Goal: Task Accomplishment & Management: Manage account settings

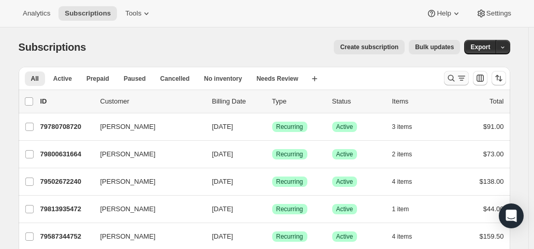
click at [449, 80] on icon "Search and filter results" at bounding box center [451, 78] width 10 height 10
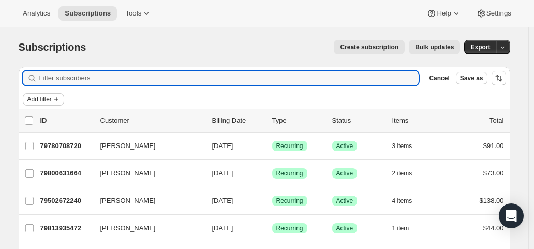
click at [55, 99] on button "Add filter" at bounding box center [43, 99] width 41 height 12
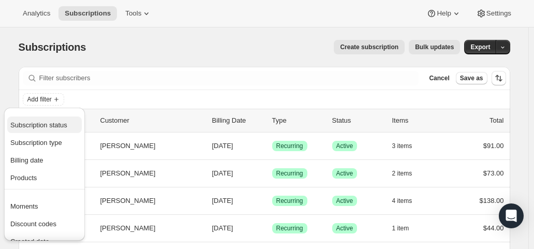
click at [52, 124] on span "Subscription status" at bounding box center [38, 125] width 57 height 8
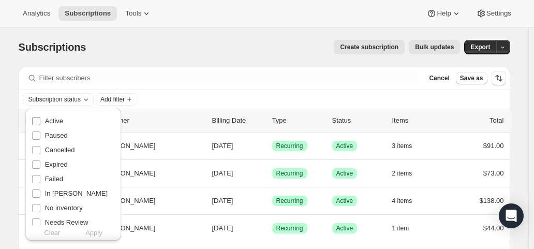
click at [53, 121] on span "Active" at bounding box center [54, 121] width 18 height 8
click at [40, 121] on input "Active" at bounding box center [36, 121] width 8 height 8
checkbox input "true"
click at [94, 235] on span "Apply" at bounding box center [93, 233] width 17 height 10
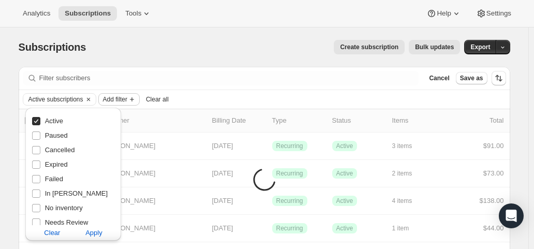
click at [127, 97] on span "Add filter" at bounding box center [115, 99] width 24 height 8
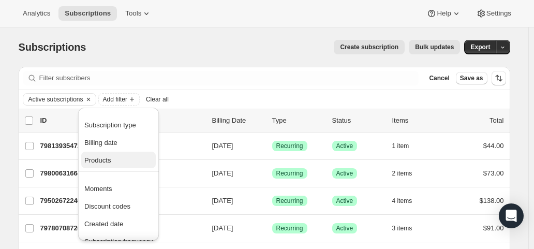
click at [96, 166] on button "Products" at bounding box center [118, 160] width 75 height 17
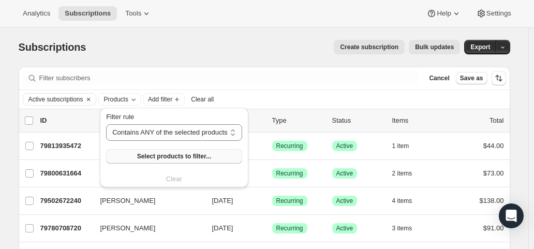
click at [125, 155] on button "Select products to filter..." at bounding box center [174, 156] width 136 height 14
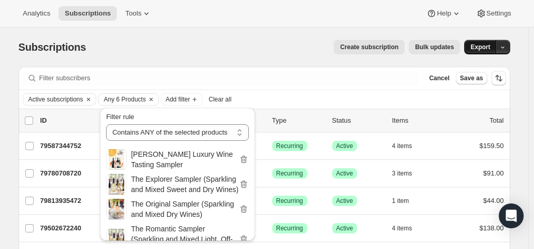
click at [480, 53] on button "Export" at bounding box center [480, 47] width 32 height 14
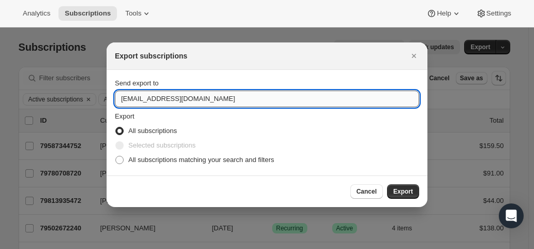
drag, startPoint x: 136, startPoint y: 101, endPoint x: 120, endPoint y: 99, distance: 15.6
click at [120, 99] on input "hello@wineshopathome.com" at bounding box center [267, 99] width 304 height 17
type input "mfletcher@wineshopathome.com"
click at [164, 158] on span "All subscriptions matching your search and filters" at bounding box center [201, 160] width 146 height 8
click at [116, 156] on input "All subscriptions matching your search and filters" at bounding box center [115, 156] width 1 height 1
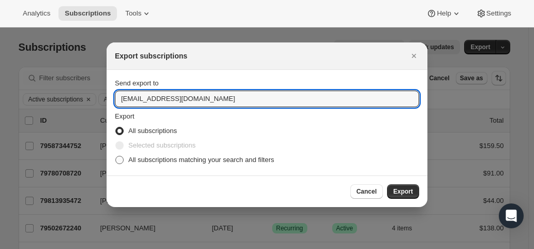
radio input "true"
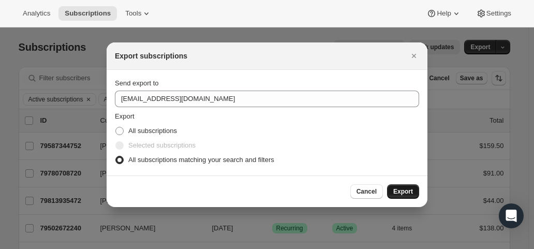
click at [397, 191] on span "Export" at bounding box center [403, 191] width 20 height 8
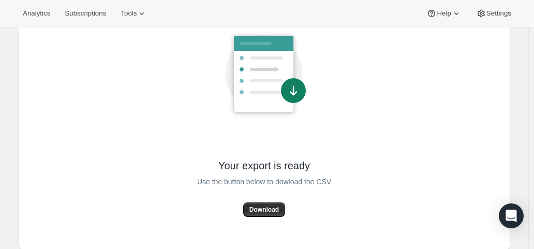
scroll to position [87, 0]
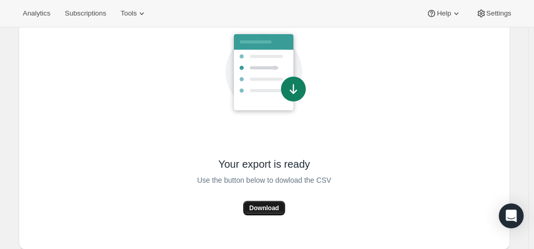
click at [274, 203] on button "Download" at bounding box center [264, 208] width 42 height 14
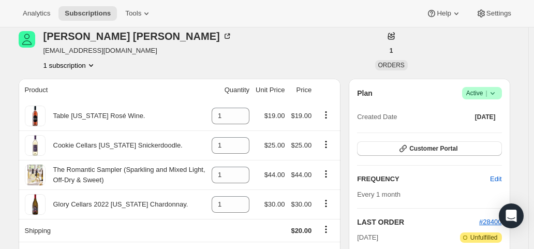
scroll to position [207, 0]
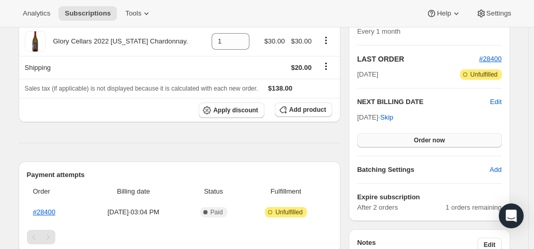
click at [405, 137] on button "Order now" at bounding box center [429, 140] width 144 height 14
click at [405, 137] on button "Click to confirm" at bounding box center [429, 140] width 144 height 14
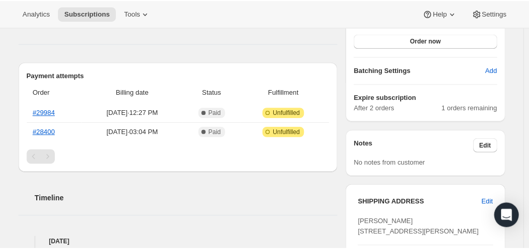
scroll to position [311, 0]
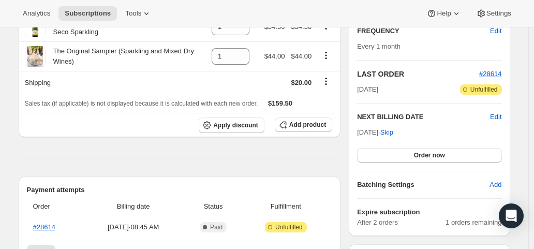
scroll to position [207, 0]
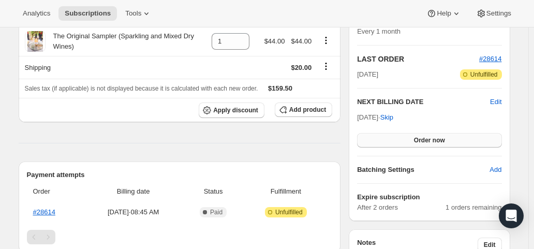
click at [375, 141] on button "Order now" at bounding box center [429, 140] width 144 height 14
click at [375, 141] on button "Click to confirm" at bounding box center [429, 140] width 144 height 14
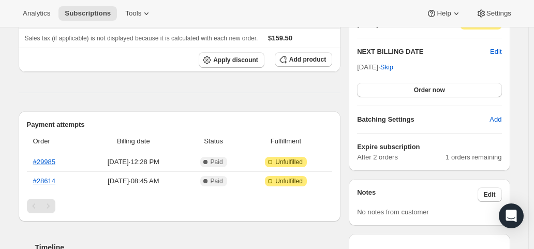
scroll to position [259, 0]
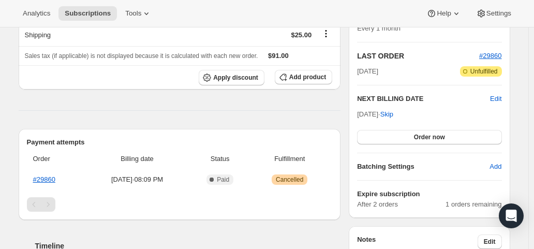
scroll to position [207, 0]
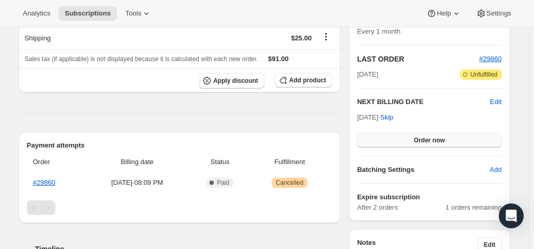
click at [400, 138] on button "Order now" at bounding box center [429, 140] width 144 height 14
click at [400, 138] on button "Click to confirm" at bounding box center [429, 140] width 144 height 14
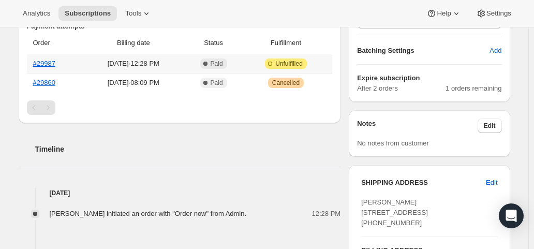
scroll to position [466, 0]
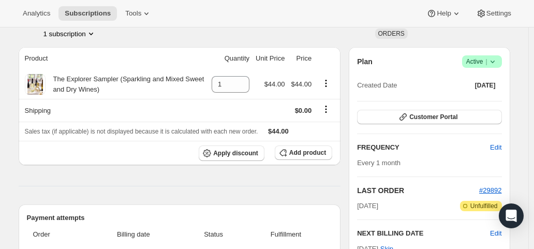
scroll to position [155, 0]
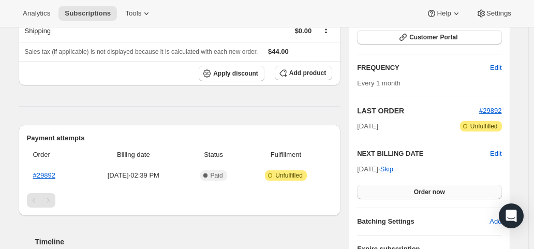
click at [397, 190] on button "Order now" at bounding box center [429, 192] width 144 height 14
click at [397, 190] on button "Click to confirm" at bounding box center [429, 192] width 144 height 14
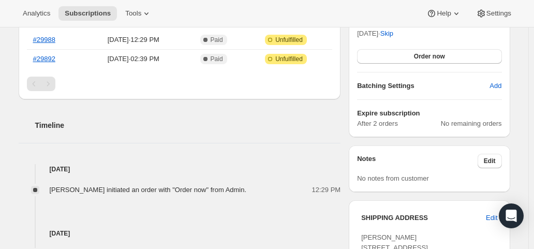
scroll to position [259, 0]
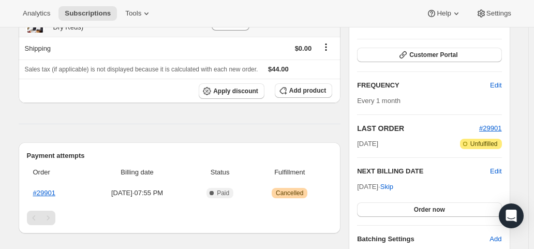
scroll to position [155, 0]
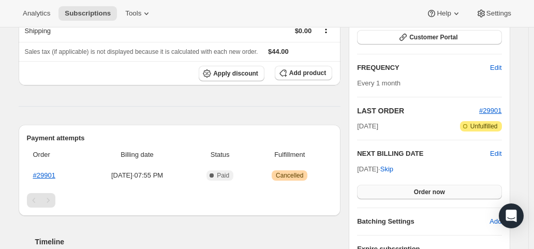
click at [377, 190] on button "Order now" at bounding box center [429, 192] width 144 height 14
click at [377, 190] on button "Click to confirm" at bounding box center [429, 192] width 144 height 14
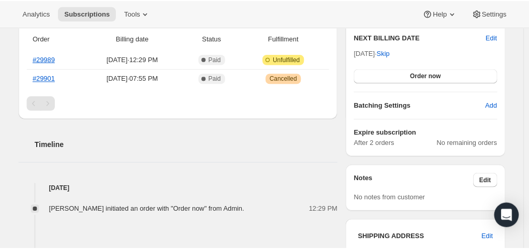
scroll to position [207, 0]
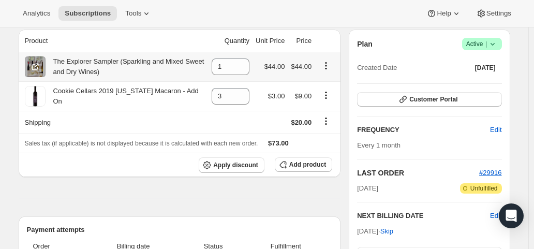
scroll to position [207, 0]
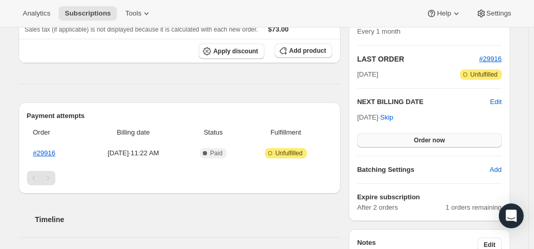
click at [380, 138] on button "Order now" at bounding box center [429, 140] width 144 height 14
click at [380, 138] on button "Click to confirm" at bounding box center [429, 140] width 144 height 14
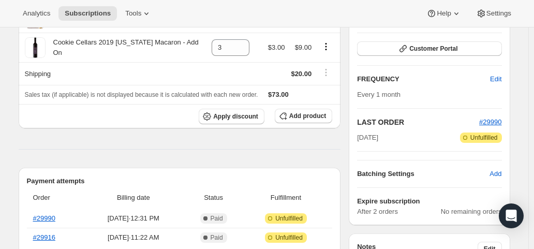
scroll to position [259, 0]
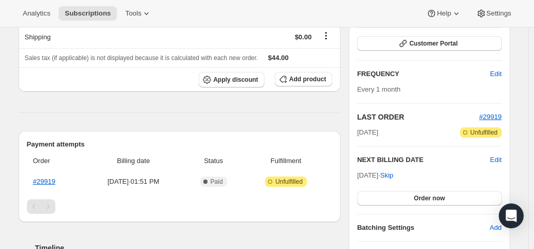
scroll to position [155, 0]
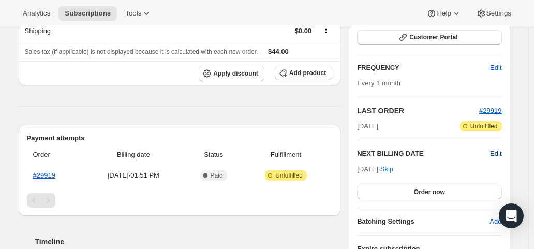
click at [501, 153] on span "Edit" at bounding box center [495, 154] width 11 height 10
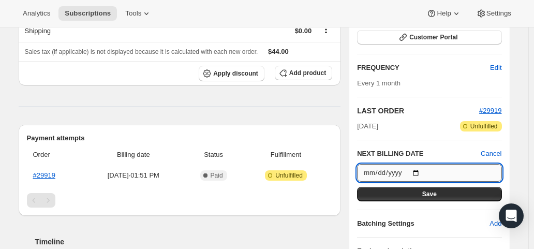
click at [418, 172] on input "2025-11-11" at bounding box center [429, 173] width 144 height 18
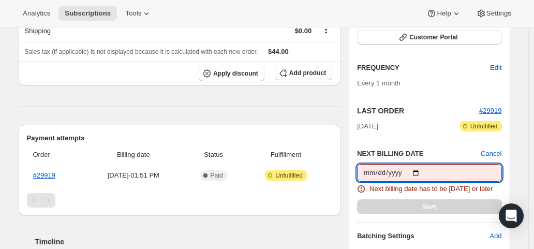
type input "2025-10-29"
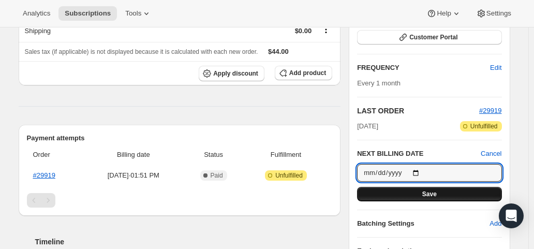
click at [423, 190] on button "Save" at bounding box center [429, 194] width 144 height 14
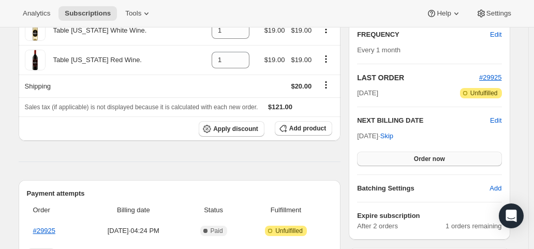
scroll to position [207, 0]
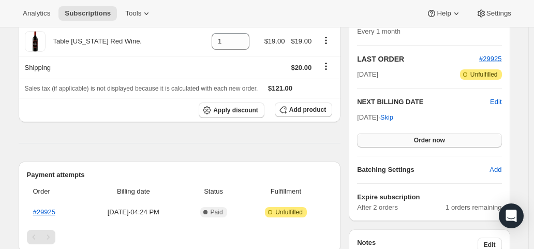
click at [398, 138] on button "Order now" at bounding box center [429, 140] width 144 height 14
click at [398, 138] on button "Click to confirm" at bounding box center [429, 140] width 144 height 14
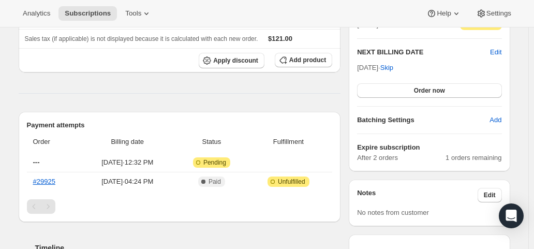
scroll to position [259, 0]
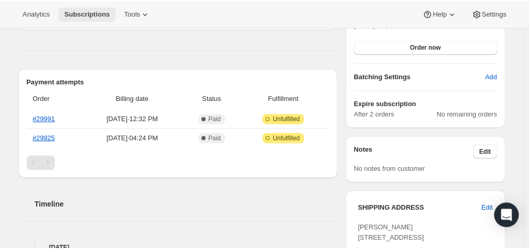
scroll to position [311, 0]
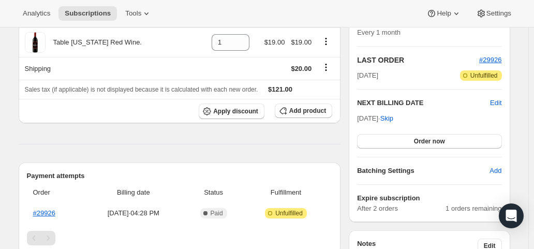
scroll to position [207, 0]
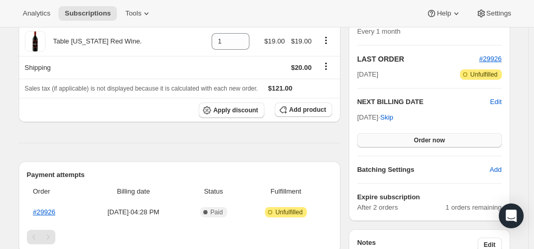
click at [409, 137] on button "Order now" at bounding box center [429, 140] width 144 height 14
click at [409, 137] on button "Click to confirm" at bounding box center [429, 140] width 144 height 14
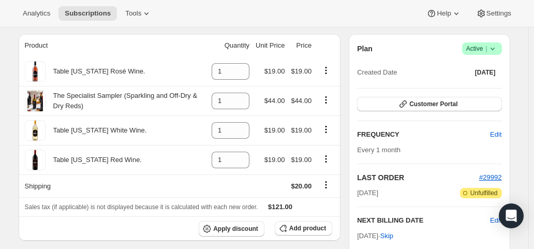
scroll to position [311, 0]
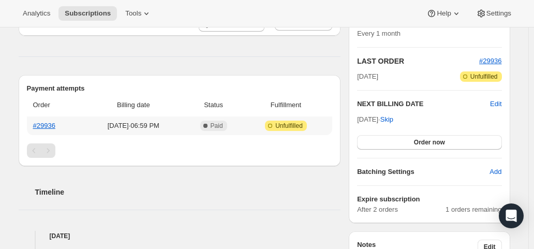
scroll to position [207, 0]
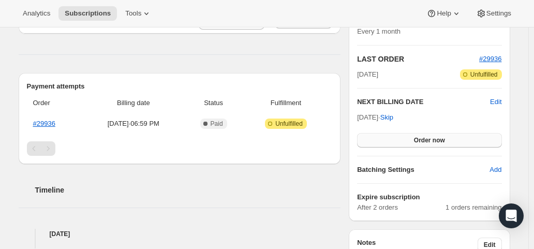
click at [396, 142] on button "Order now" at bounding box center [429, 140] width 144 height 14
click at [396, 142] on button "Click to confirm" at bounding box center [429, 140] width 144 height 14
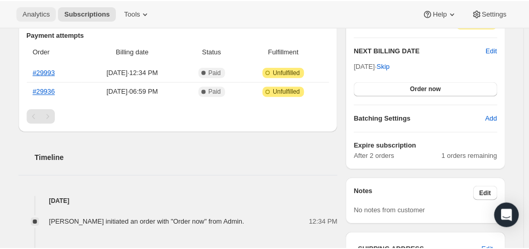
scroll to position [259, 0]
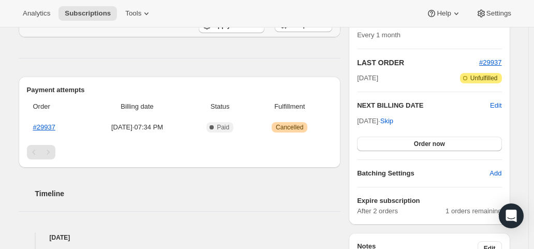
scroll to position [207, 0]
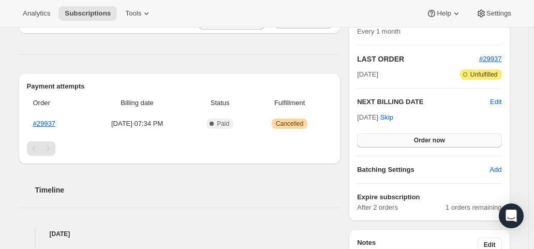
click at [403, 137] on button "Order now" at bounding box center [429, 140] width 144 height 14
click at [403, 137] on button "Click to confirm" at bounding box center [429, 140] width 144 height 14
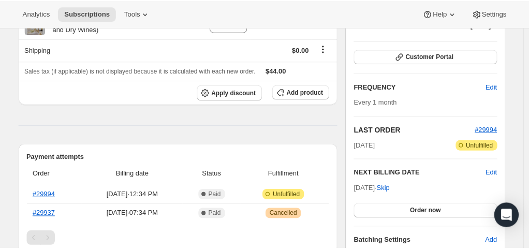
scroll to position [207, 0]
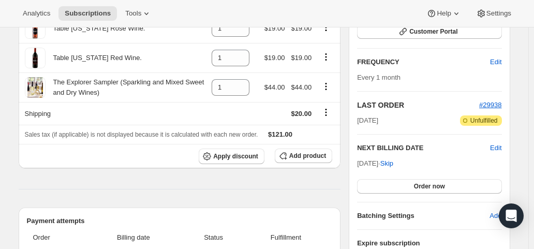
scroll to position [207, 0]
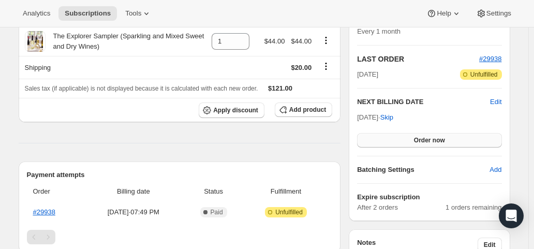
click at [410, 142] on button "Order now" at bounding box center [429, 140] width 144 height 14
click at [410, 142] on span "Click to confirm" at bounding box center [429, 140] width 47 height 8
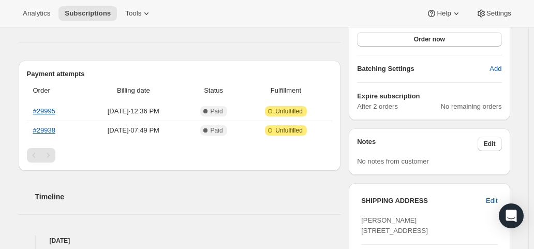
scroll to position [311, 0]
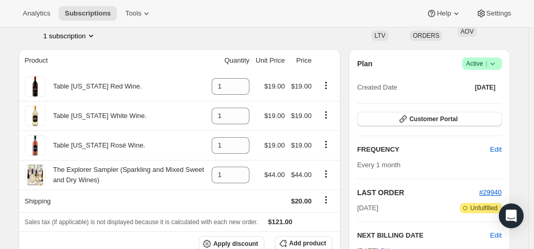
scroll to position [155, 0]
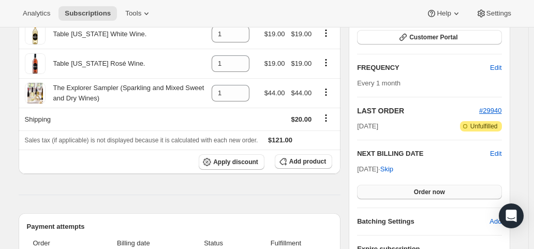
click at [418, 190] on span "Order now" at bounding box center [429, 192] width 31 height 8
click at [418, 190] on span "Click to confirm" at bounding box center [429, 192] width 47 height 8
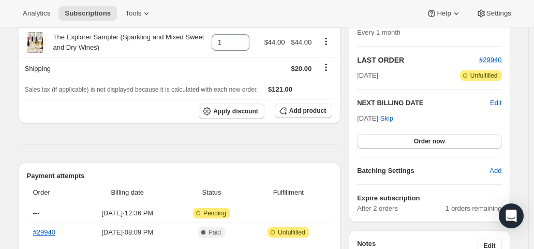
scroll to position [207, 0]
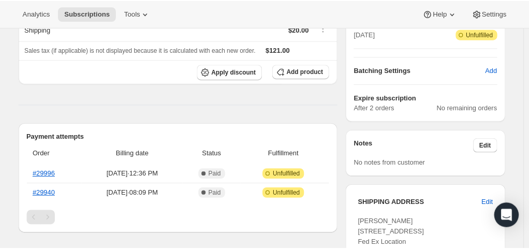
scroll to position [311, 0]
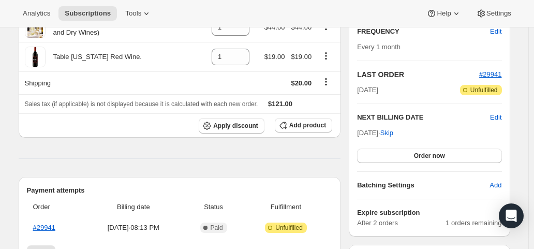
scroll to position [207, 0]
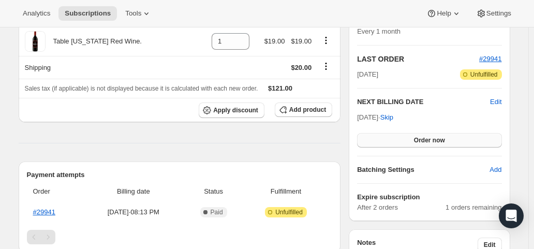
click at [404, 135] on button "Order now" at bounding box center [429, 140] width 144 height 14
click at [404, 135] on button "Click to confirm" at bounding box center [429, 140] width 144 height 14
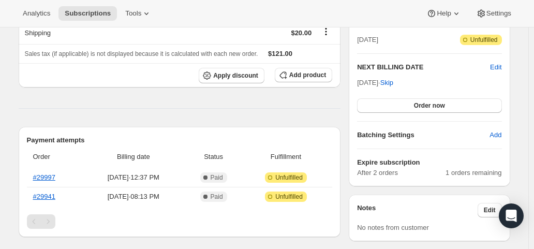
scroll to position [259, 0]
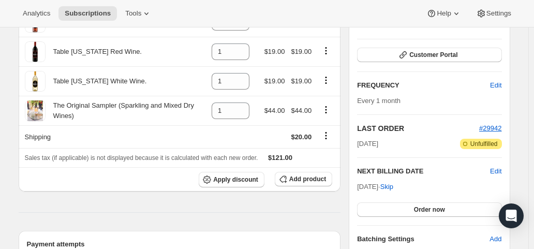
scroll to position [155, 0]
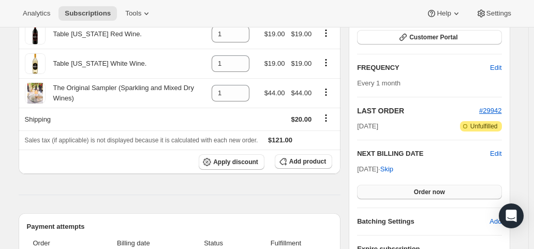
click at [405, 188] on button "Order now" at bounding box center [429, 192] width 144 height 14
click at [405, 188] on button "Click to confirm" at bounding box center [429, 192] width 144 height 14
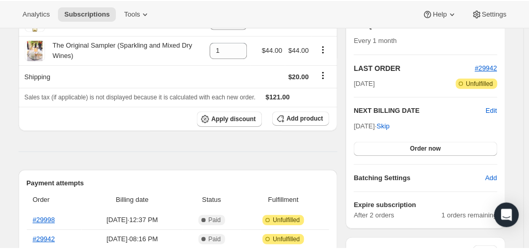
scroll to position [207, 0]
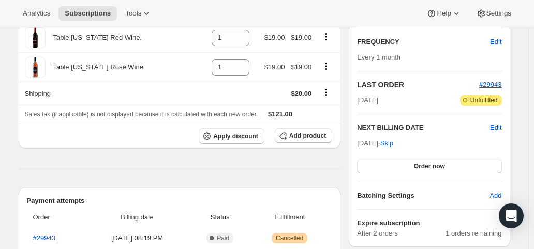
scroll to position [207, 0]
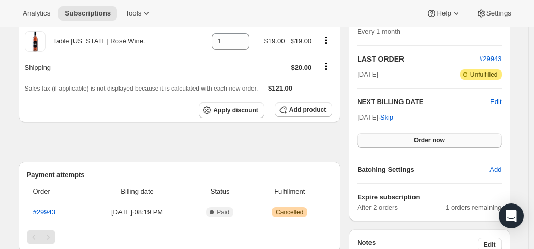
click at [386, 138] on button "Order now" at bounding box center [429, 140] width 144 height 14
click at [386, 138] on button "Click to confirm" at bounding box center [429, 140] width 144 height 14
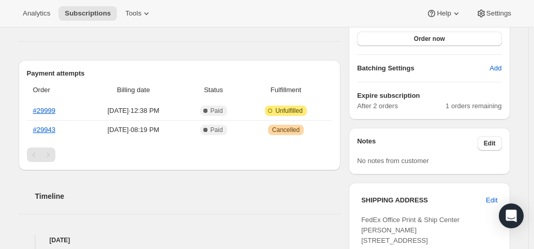
scroll to position [311, 0]
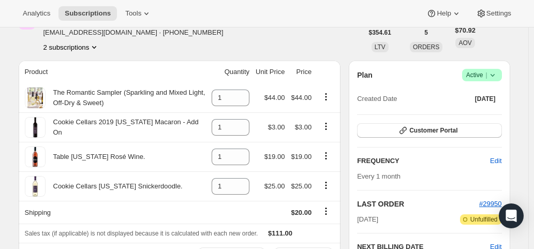
scroll to position [155, 0]
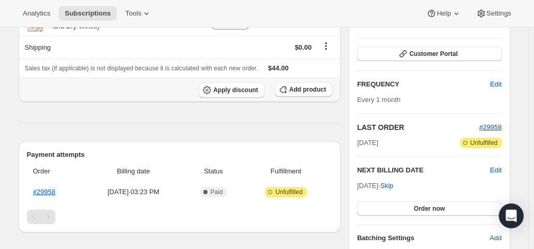
scroll to position [155, 0]
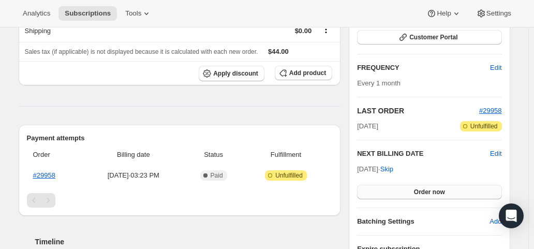
click at [419, 185] on button "Order now" at bounding box center [429, 192] width 144 height 14
click at [419, 185] on button "Click to confirm" at bounding box center [429, 192] width 144 height 14
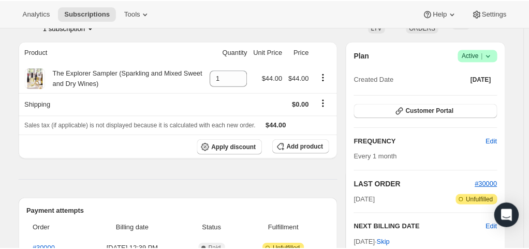
scroll to position [207, 0]
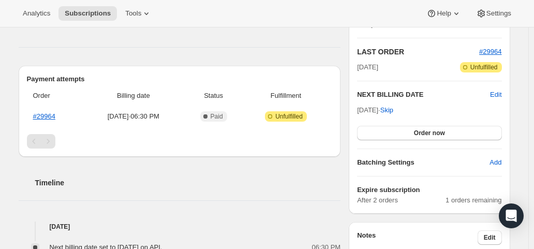
scroll to position [259, 0]
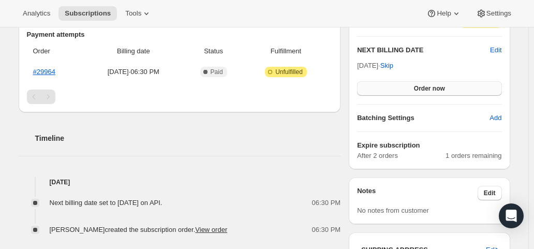
click at [428, 86] on span "Order now" at bounding box center [429, 88] width 31 height 8
click at [428, 86] on span "Click to confirm" at bounding box center [429, 88] width 47 height 8
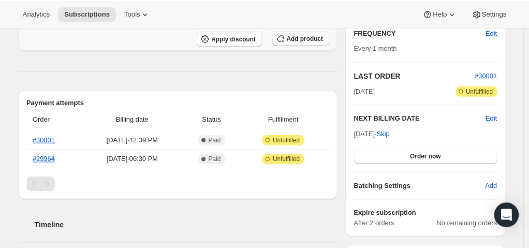
scroll to position [259, 0]
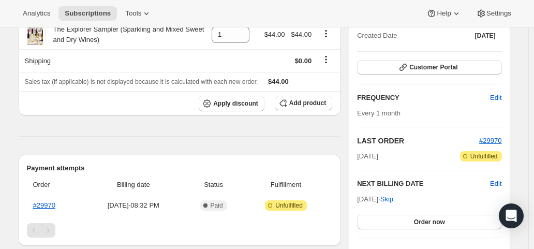
scroll to position [155, 0]
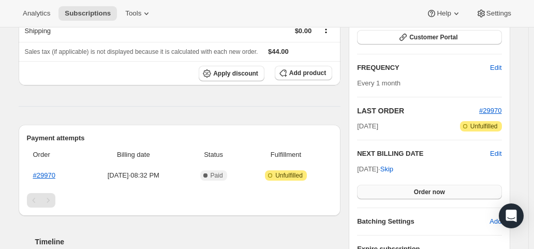
click at [395, 191] on button "Order now" at bounding box center [429, 192] width 144 height 14
click at [395, 191] on button "Click to confirm" at bounding box center [429, 192] width 144 height 14
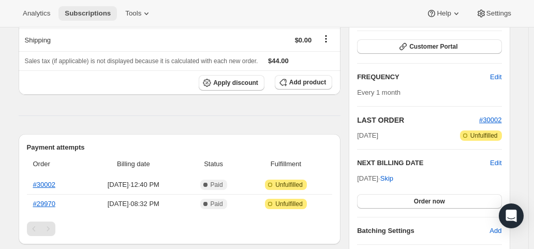
scroll to position [207, 0]
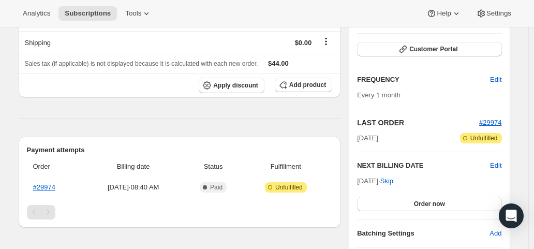
scroll to position [155, 0]
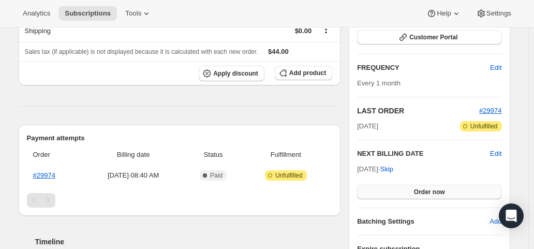
click at [413, 188] on button "Order now" at bounding box center [429, 192] width 144 height 14
click at [413, 188] on span "Click to confirm" at bounding box center [429, 192] width 47 height 8
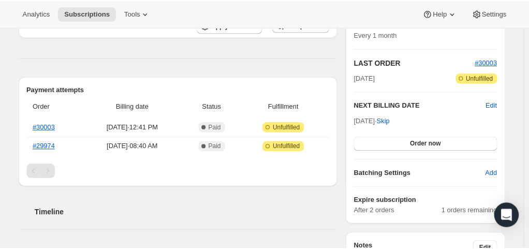
scroll to position [207, 0]
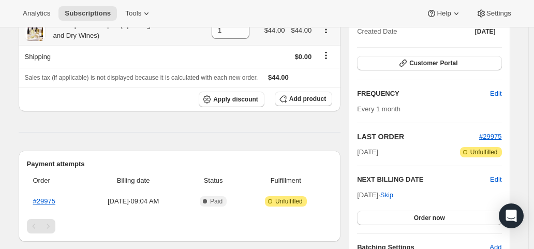
scroll to position [207, 0]
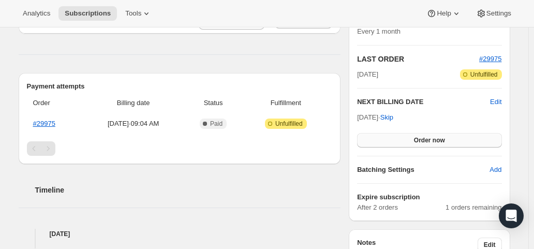
click at [383, 140] on button "Order now" at bounding box center [429, 140] width 144 height 14
click at [383, 140] on button "Click to confirm" at bounding box center [429, 140] width 144 height 14
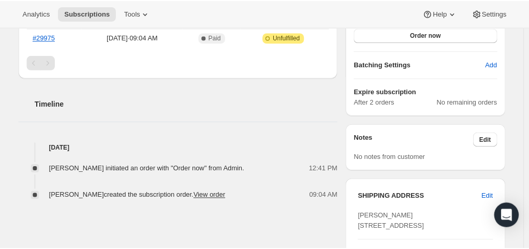
scroll to position [362, 0]
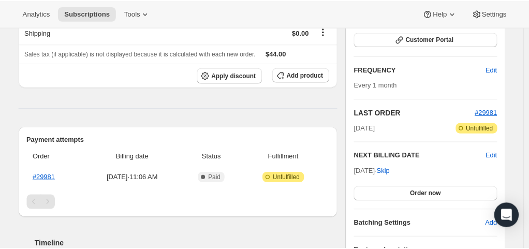
scroll to position [155, 0]
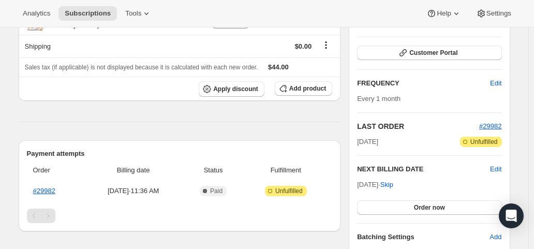
scroll to position [155, 0]
